Goal: Task Accomplishment & Management: Manage account settings

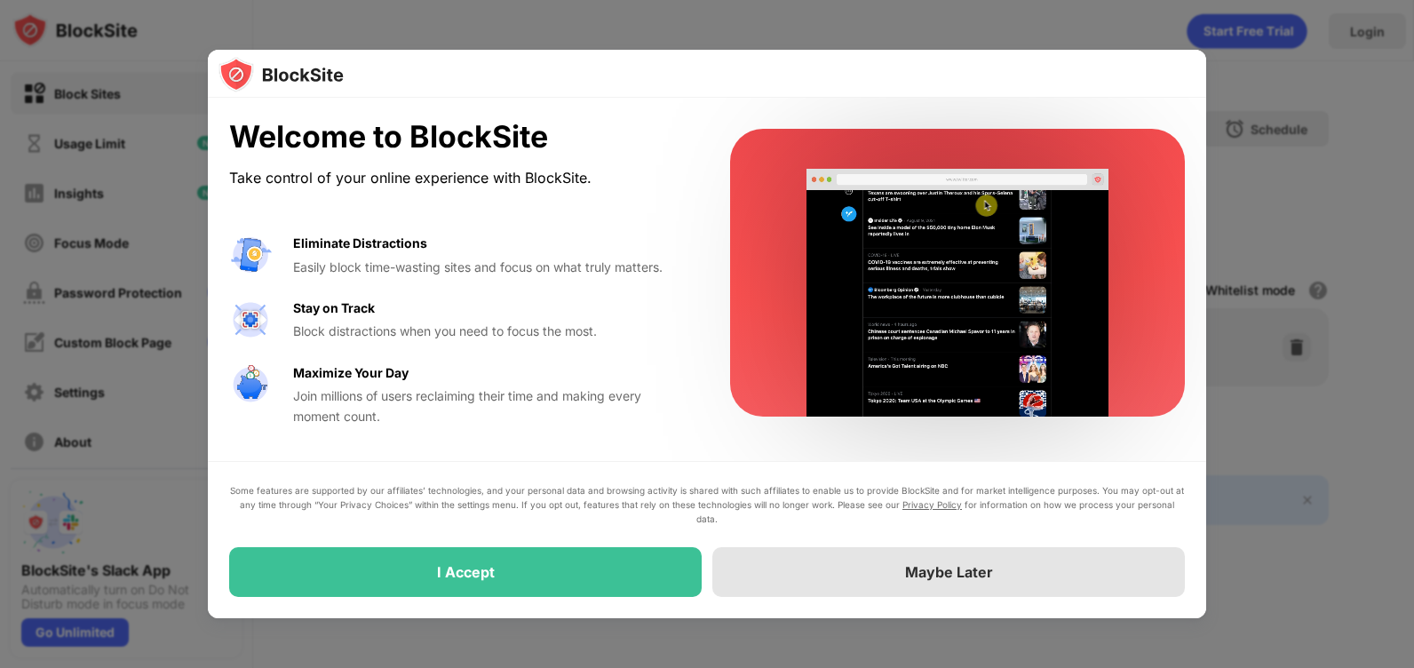
click at [886, 566] on div "Maybe Later" at bounding box center [948, 572] width 472 height 50
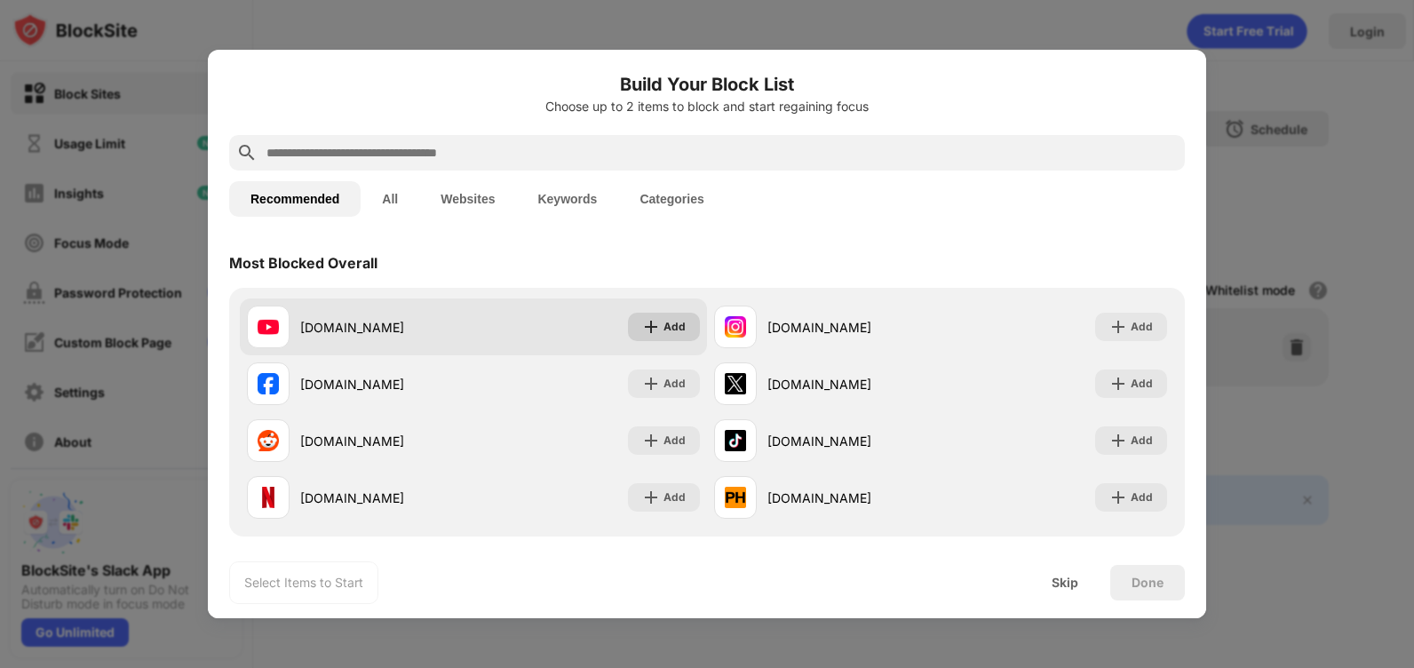
click at [670, 333] on div "Add" at bounding box center [674, 327] width 22 height 18
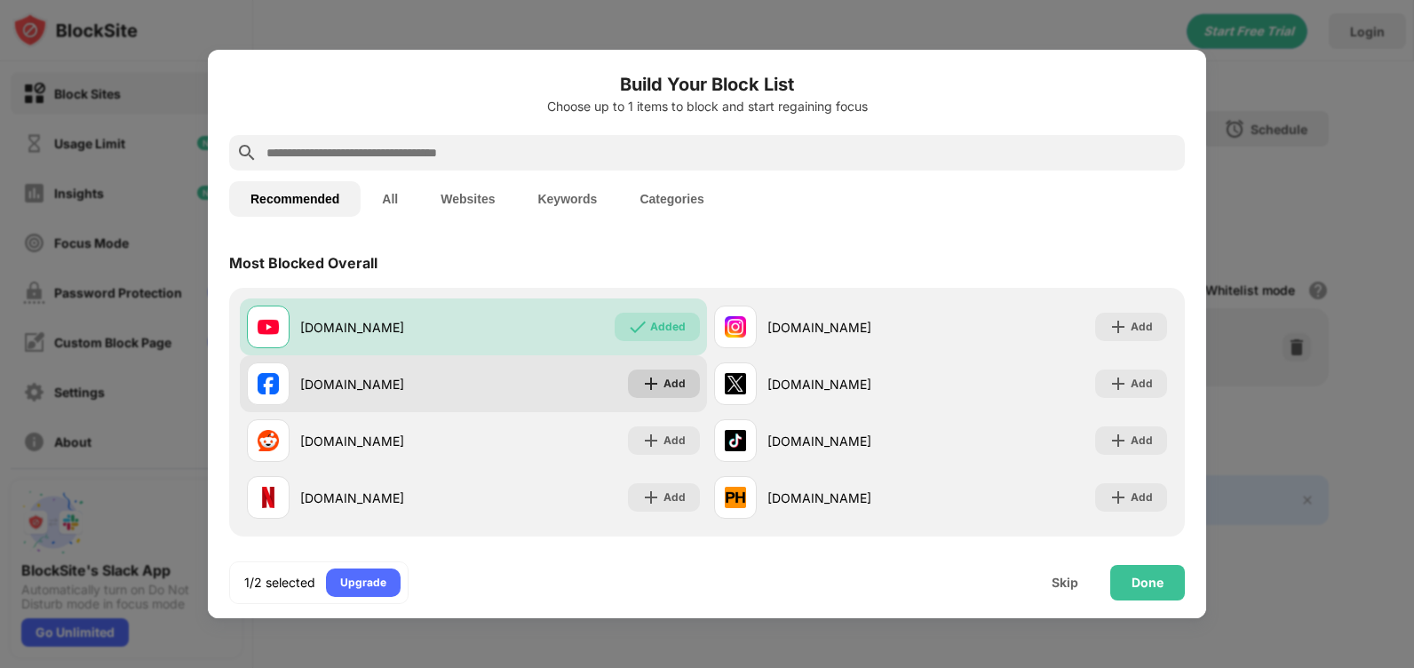
click at [669, 382] on div "Add" at bounding box center [674, 384] width 22 height 18
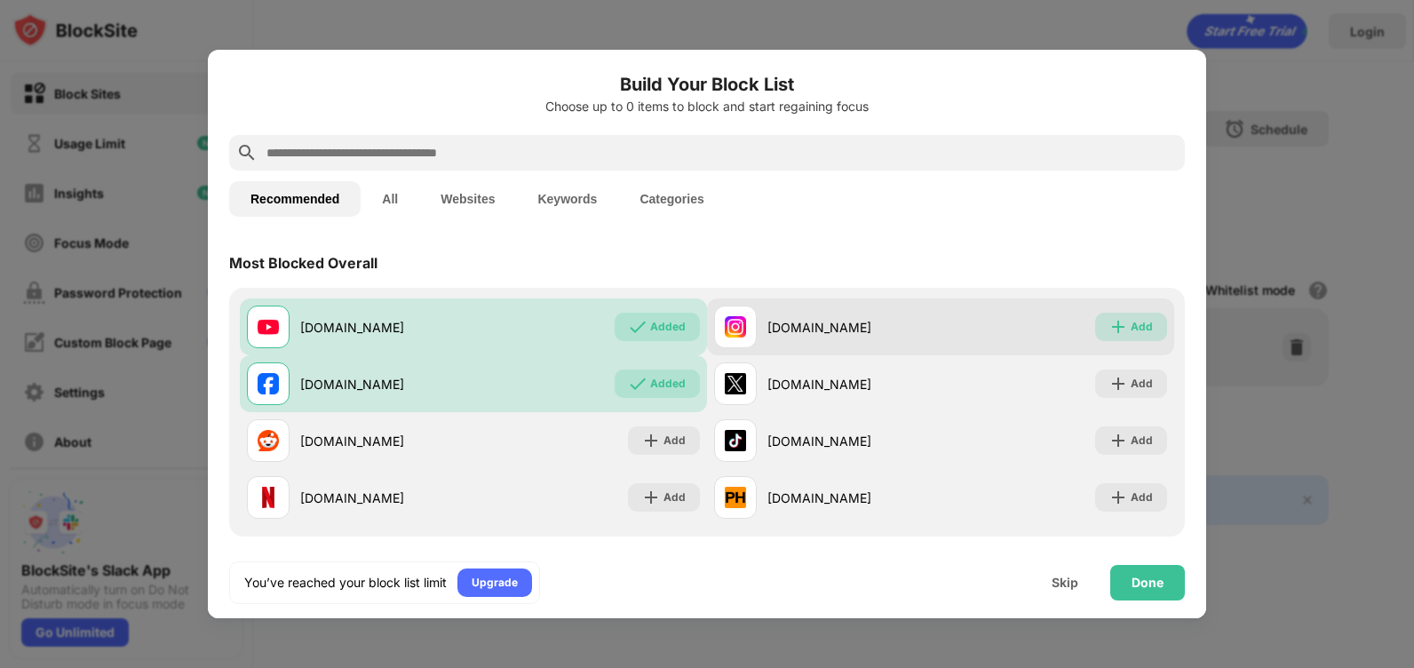
click at [1130, 327] on div "Add" at bounding box center [1141, 327] width 22 height 18
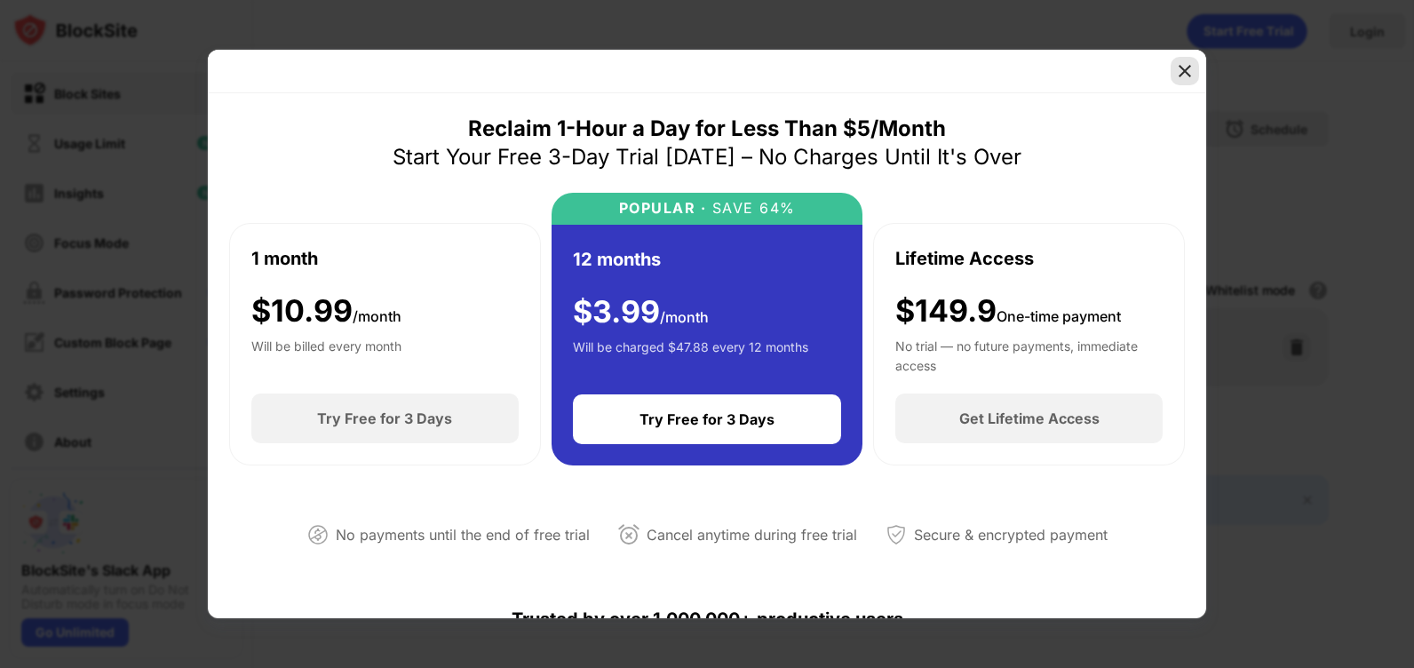
click at [1178, 67] on img at bounding box center [1185, 71] width 18 height 18
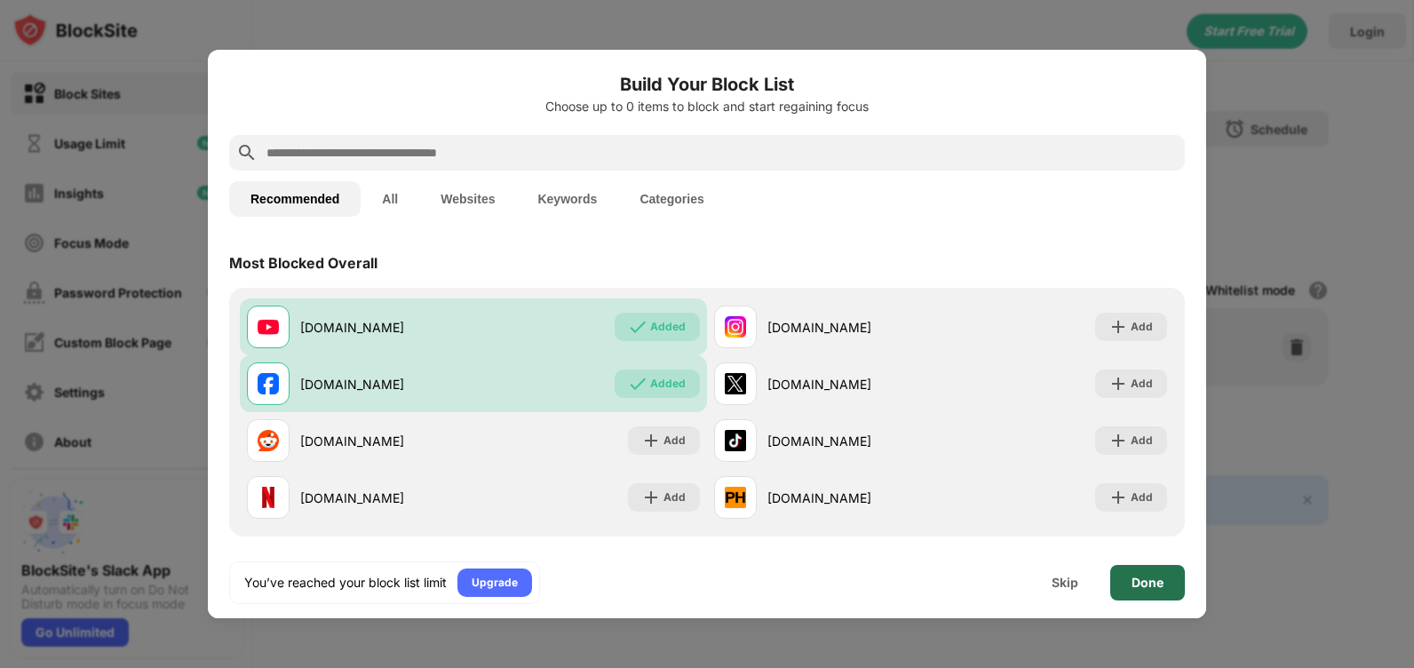
click at [1156, 585] on div "Done" at bounding box center [1147, 582] width 32 height 14
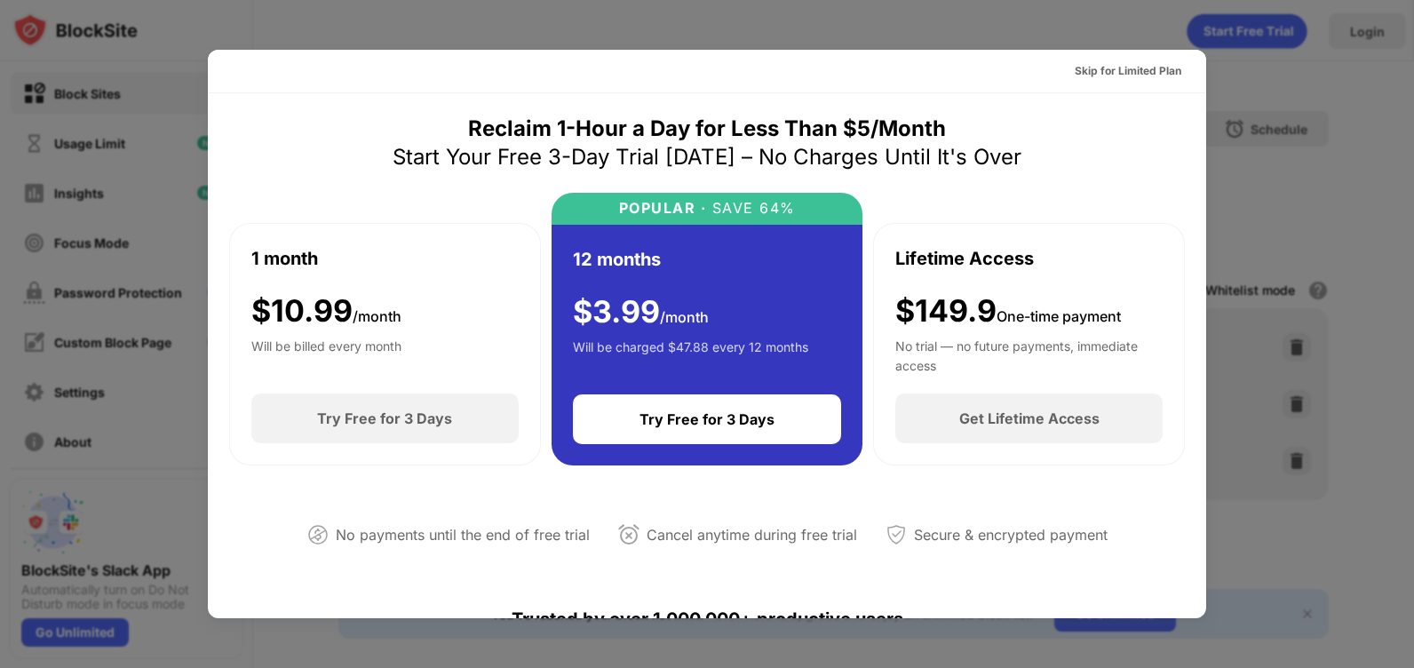
click at [1077, 16] on div at bounding box center [707, 334] width 1414 height 668
click at [120, 334] on div at bounding box center [707, 334] width 1414 height 668
click at [1249, 290] on div at bounding box center [707, 334] width 1414 height 668
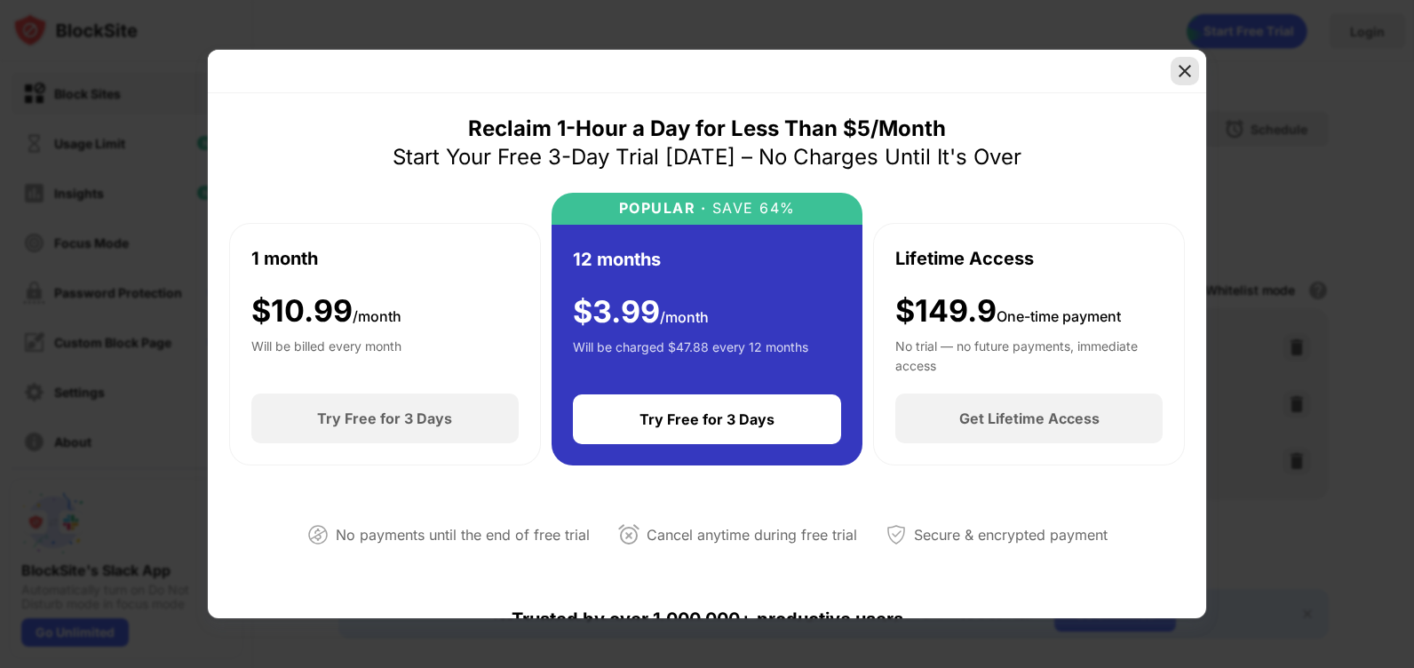
click at [1182, 74] on img at bounding box center [1185, 71] width 18 height 18
click at [1177, 69] on img at bounding box center [1185, 71] width 18 height 18
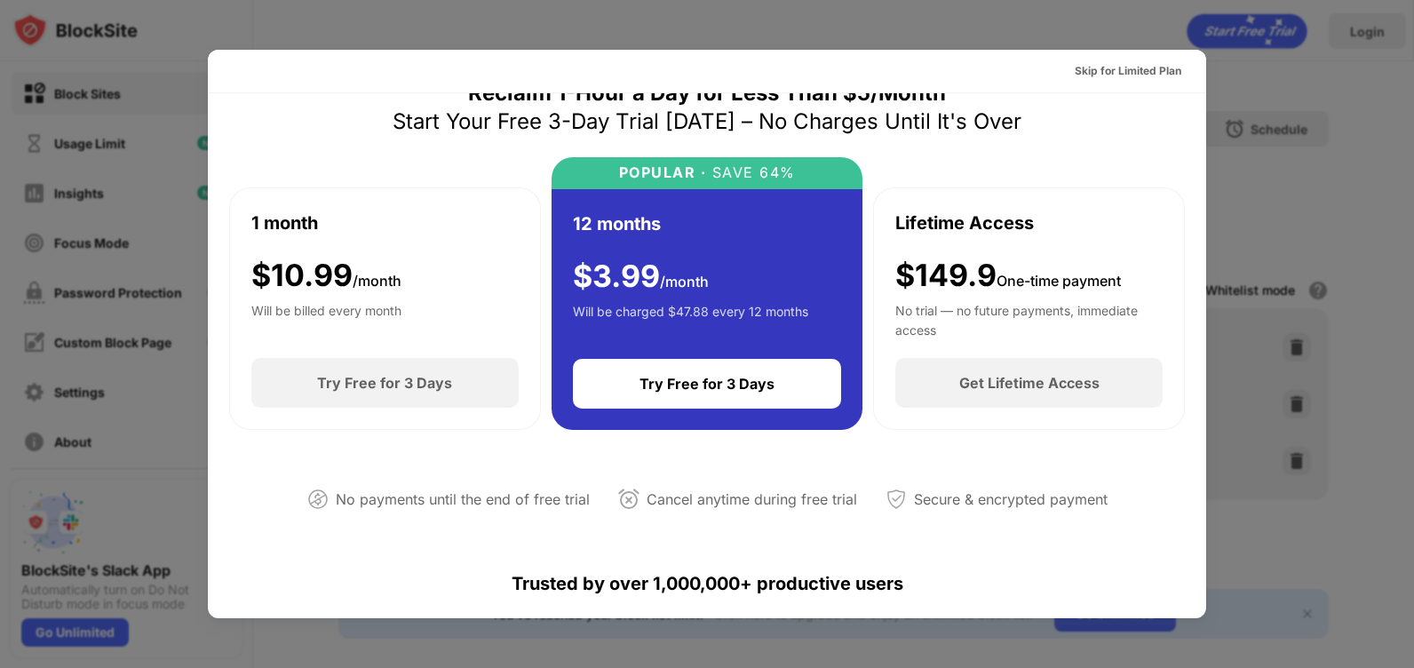
scroll to position [71, 0]
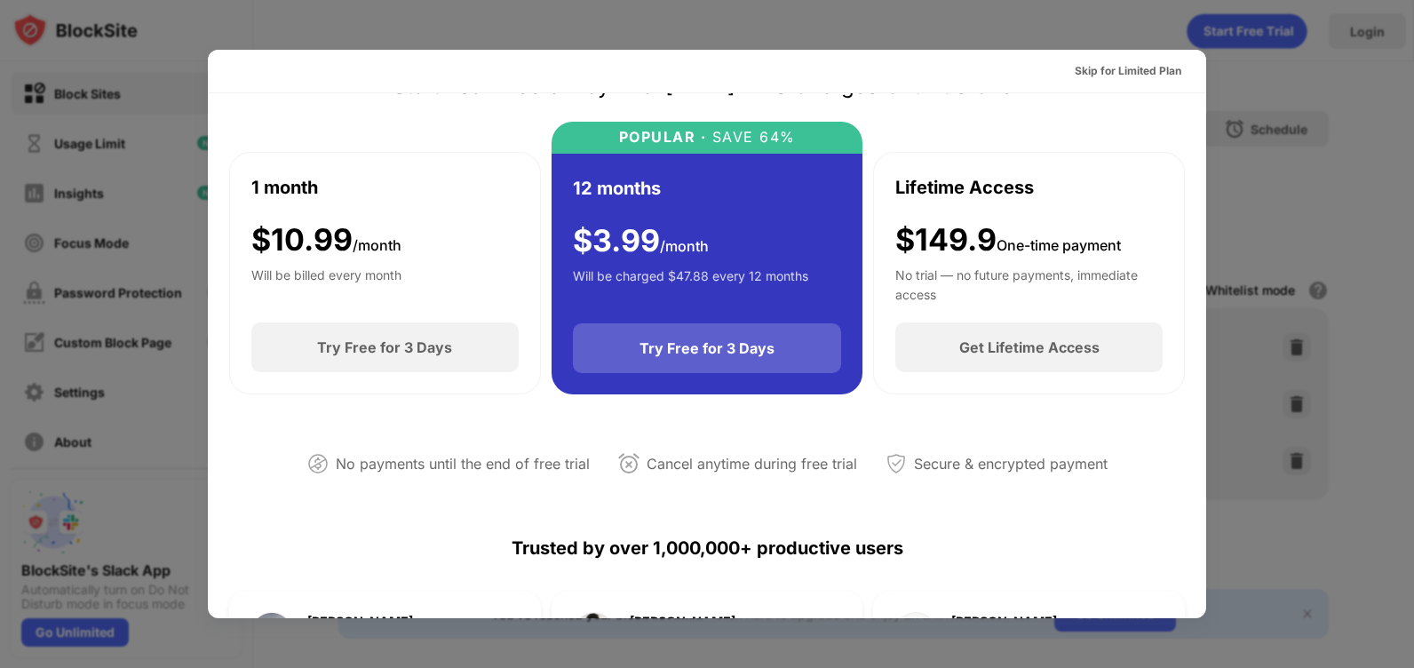
click at [699, 345] on div "Try Free for 3 Days" at bounding box center [706, 348] width 135 height 18
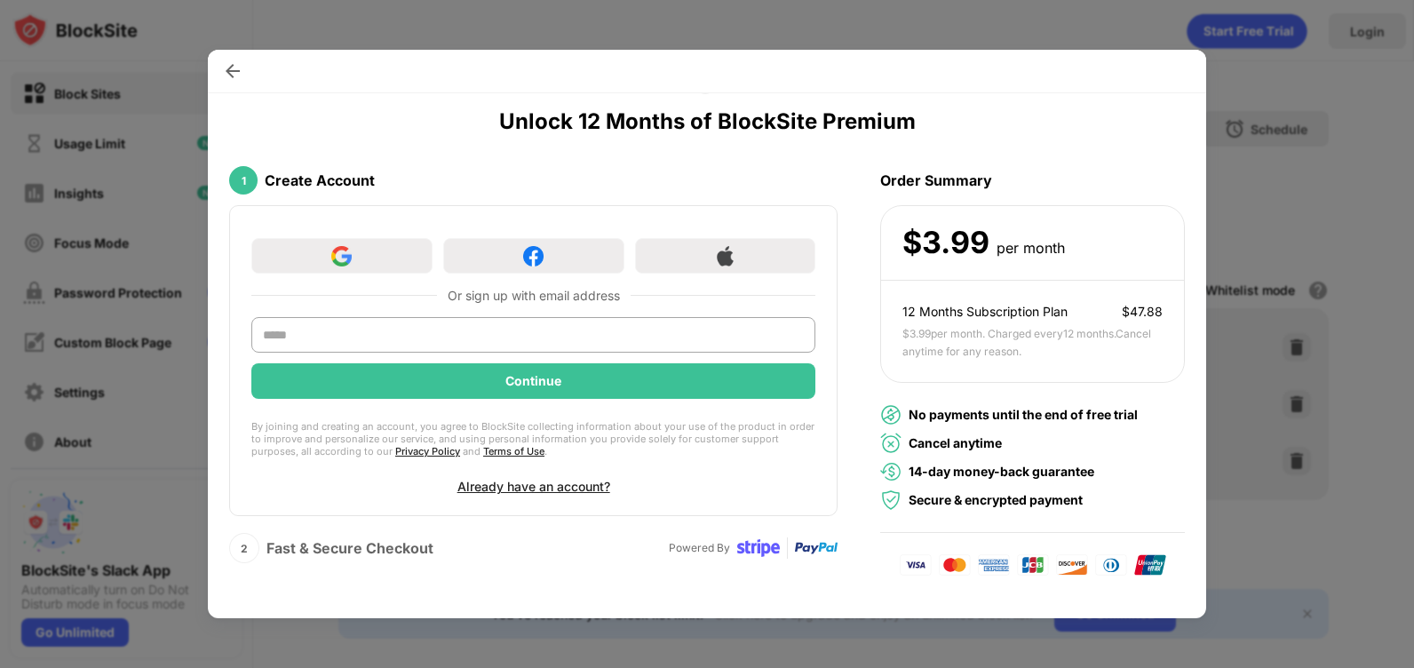
scroll to position [61, 0]
click at [650, 48] on div at bounding box center [707, 334] width 1414 height 668
click at [587, 35] on div at bounding box center [707, 334] width 1414 height 668
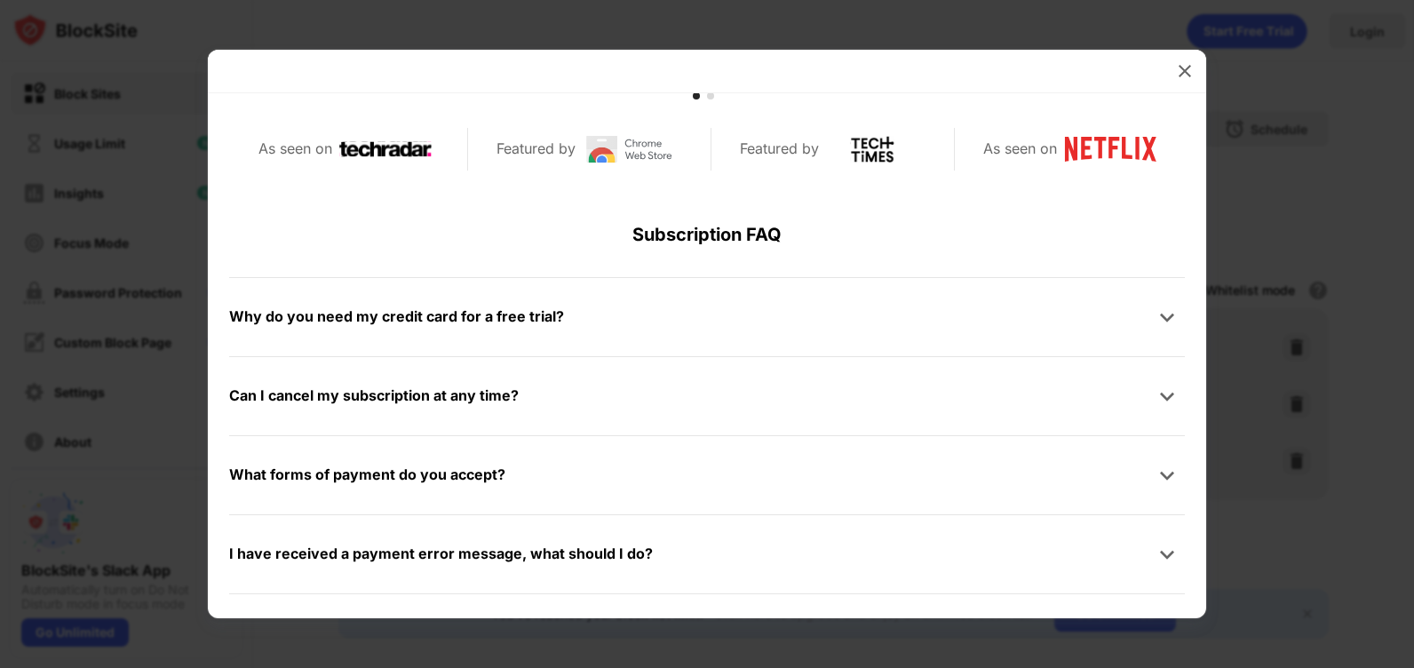
scroll to position [845, 0]
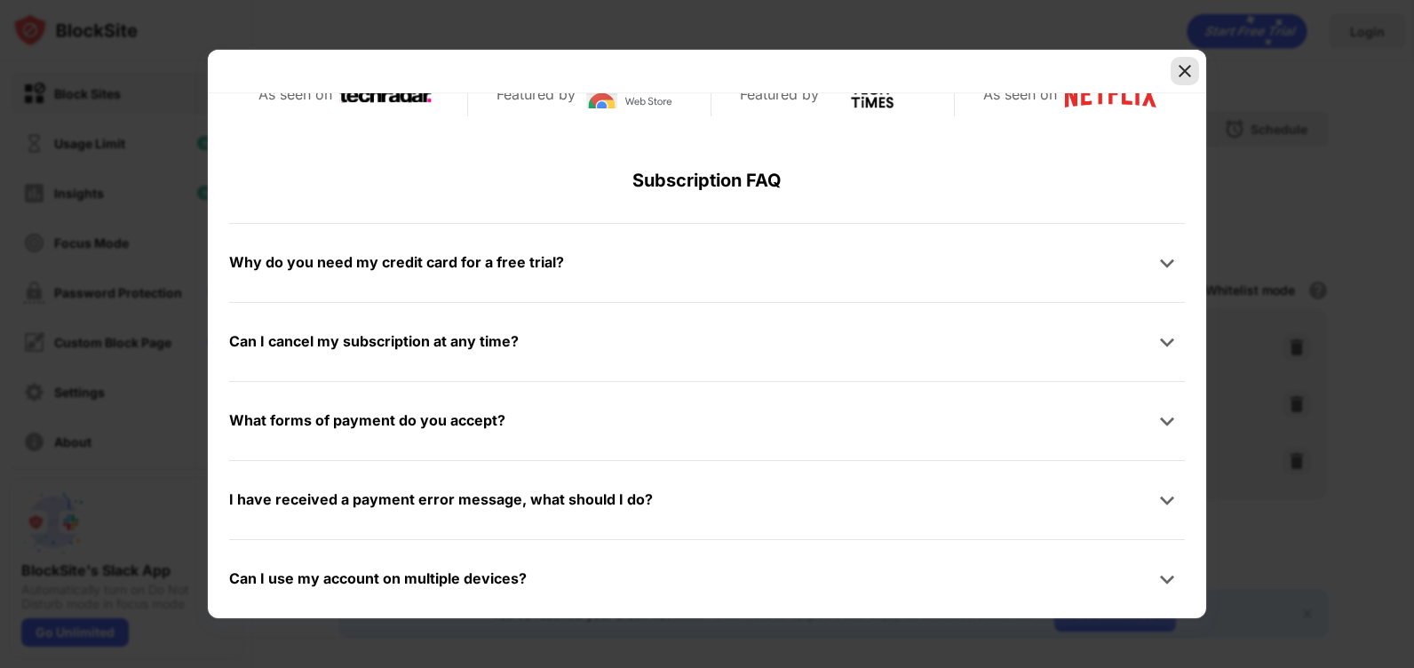
click at [1186, 59] on div at bounding box center [1184, 71] width 28 height 28
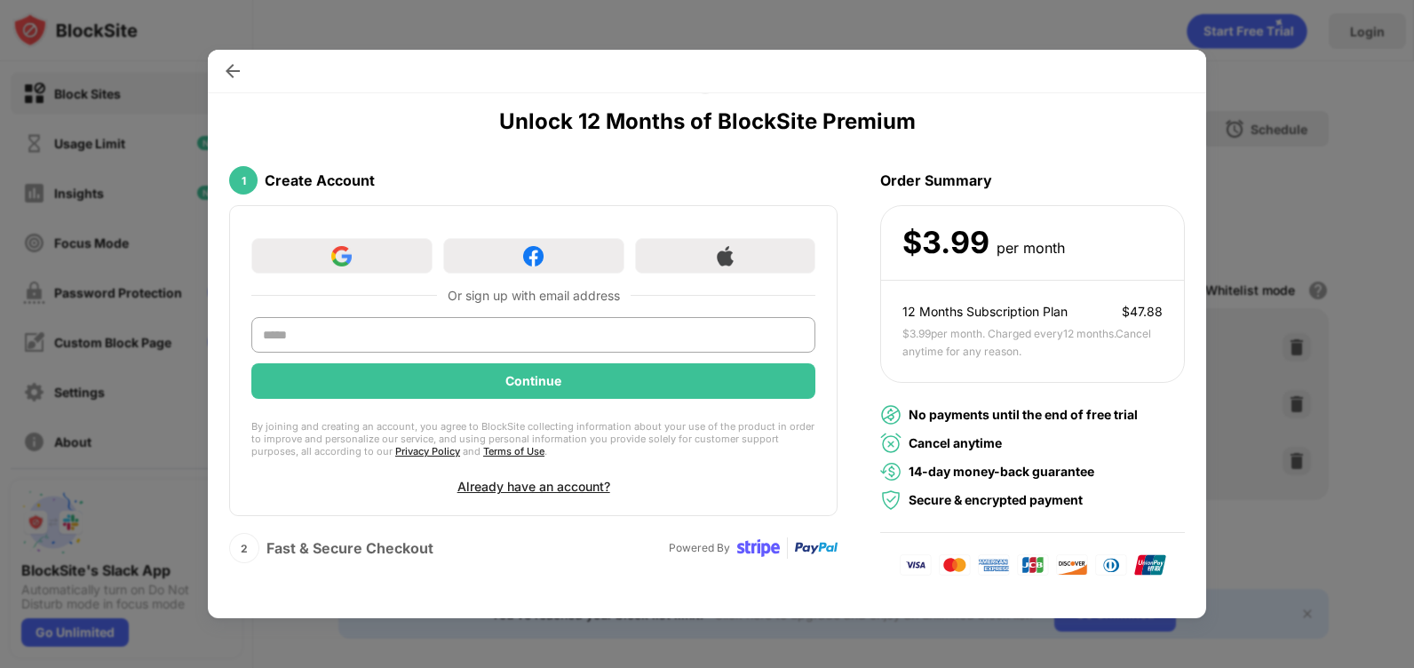
click at [1186, 59] on div at bounding box center [1184, 71] width 28 height 28
click at [1186, 59] on div at bounding box center [707, 72] width 998 height 44
click at [1197, 43] on div at bounding box center [707, 334] width 1414 height 668
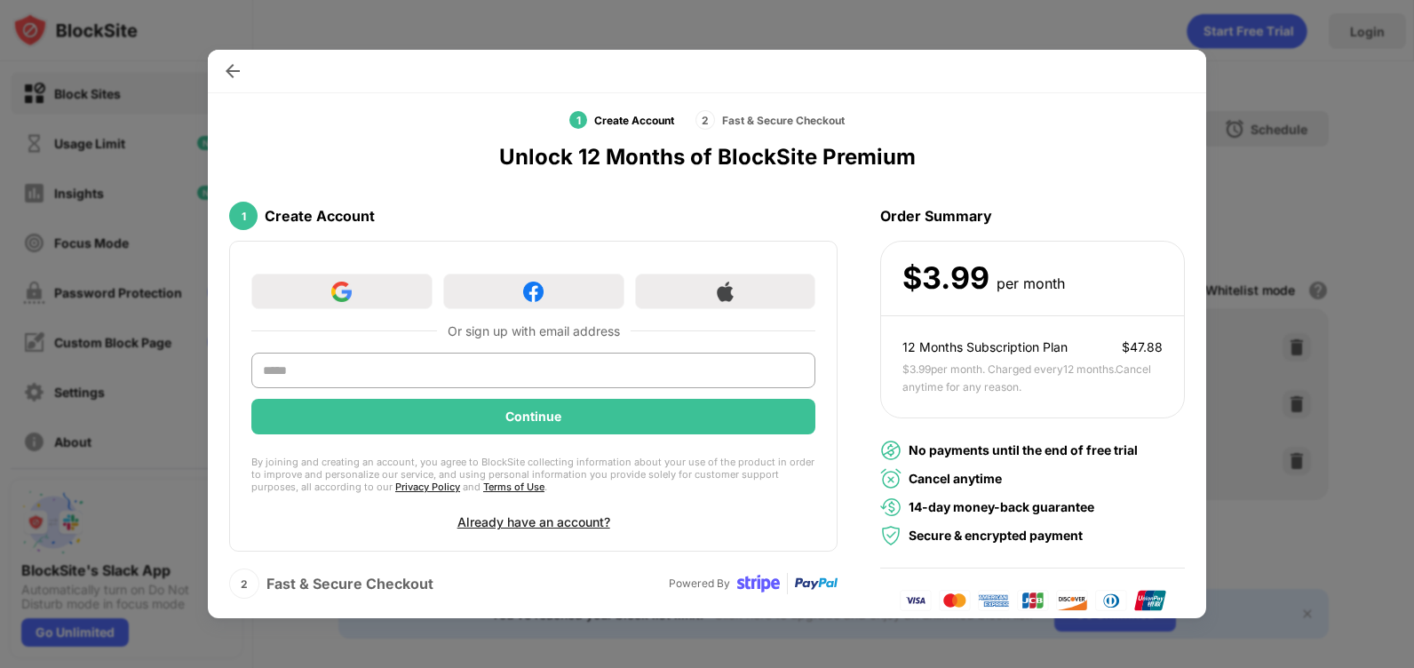
scroll to position [0, 0]
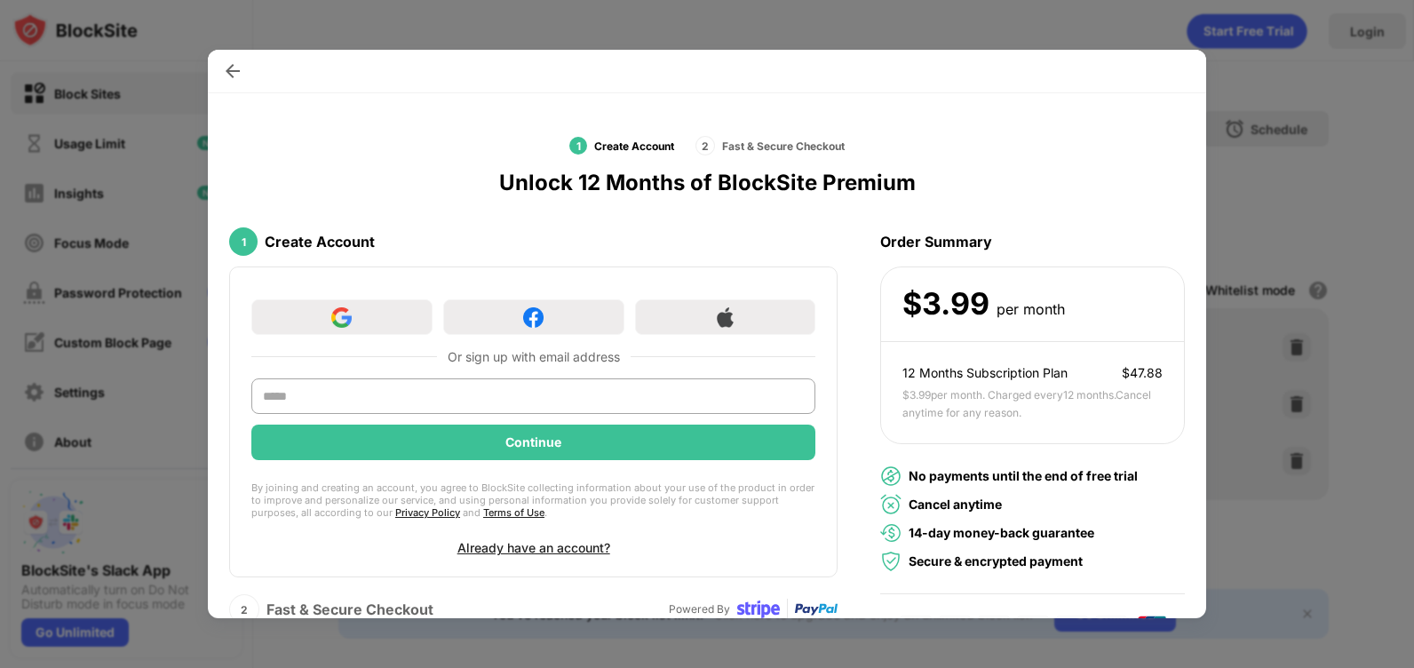
click at [1157, 25] on div at bounding box center [707, 334] width 1414 height 668
